Goal: Information Seeking & Learning: Learn about a topic

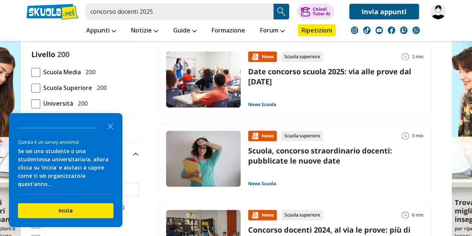
scroll to position [76, 0]
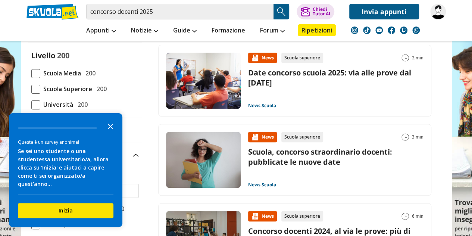
click at [110, 129] on polygon "Close the survey" at bounding box center [111, 126] width 6 height 6
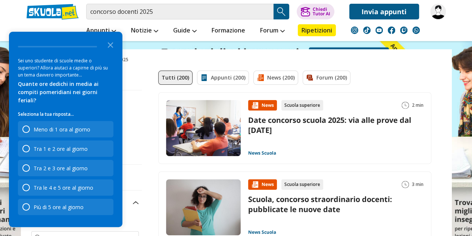
scroll to position [61, 0]
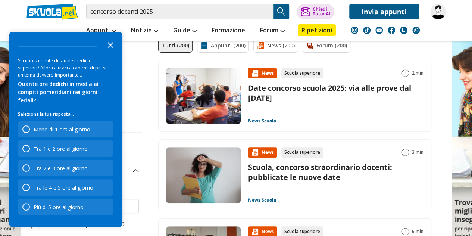
click at [110, 48] on polygon "Close the survey" at bounding box center [111, 45] width 6 height 6
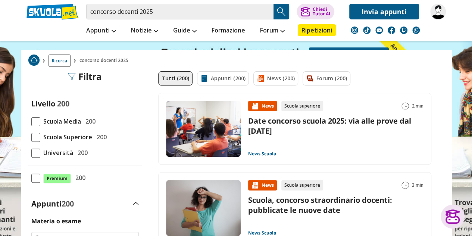
scroll to position [0, 0]
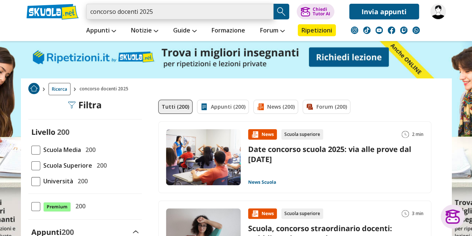
click at [172, 11] on input "concorso docenti 2025" at bounding box center [179, 12] width 187 height 16
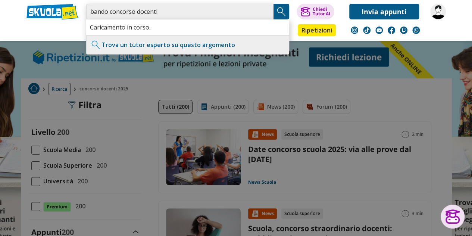
type input "bando concorso docenti"
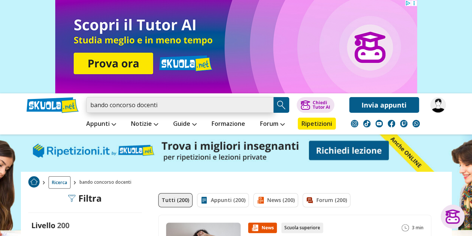
click at [200, 101] on input "bando concorso docenti" at bounding box center [179, 105] width 187 height 16
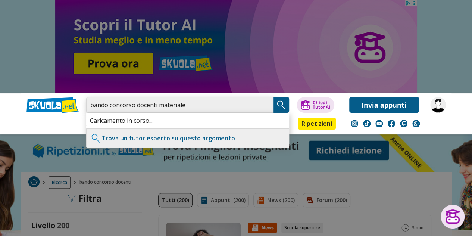
type input "bando concorso docenti materiale"
